Goal: Task Accomplishment & Management: Use online tool/utility

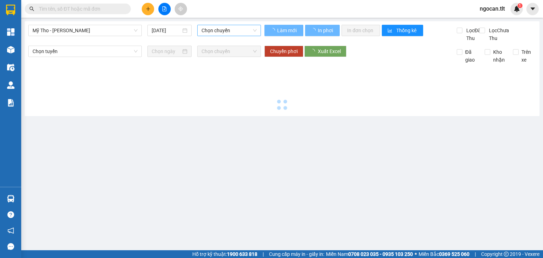
drag, startPoint x: 218, startPoint y: 41, endPoint x: 225, endPoint y: 30, distance: 12.5
click at [218, 38] on div "Mỹ Tho - [PERSON_NAME] [DATE] [PERSON_NAME]" at bounding box center [144, 33] width 233 height 17
type input "[DATE]"
click at [227, 29] on span "Chọn chuyến" at bounding box center [230, 30] width 56 height 11
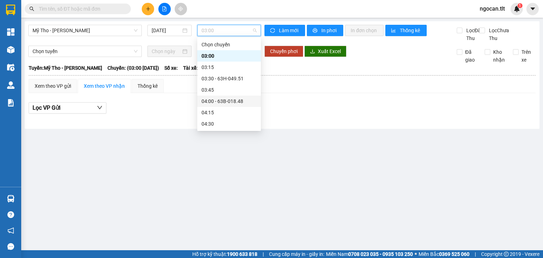
click at [229, 102] on div "04:00 - 63B-018.48" at bounding box center [229, 101] width 55 height 8
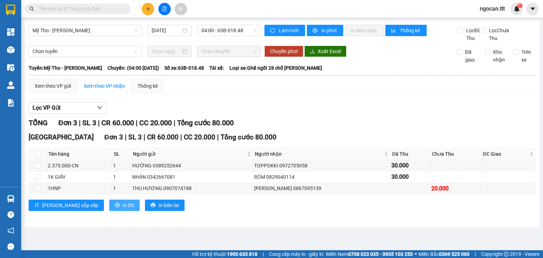
click at [109, 207] on button "In DS" at bounding box center [124, 204] width 30 height 11
